Goal: Check status: Check status

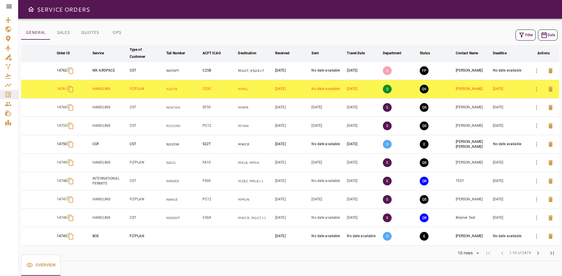
click at [534, 216] on icon "button" at bounding box center [536, 218] width 7 height 7
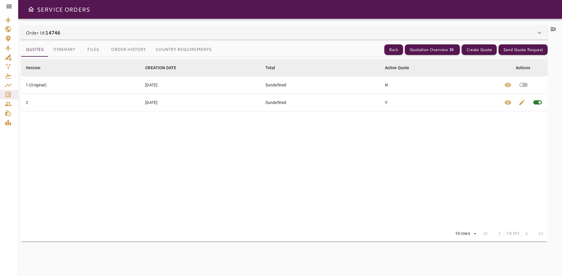
click at [170, 47] on button "Country Requirements" at bounding box center [183, 50] width 65 height 14
